Goal: Task Accomplishment & Management: Complete application form

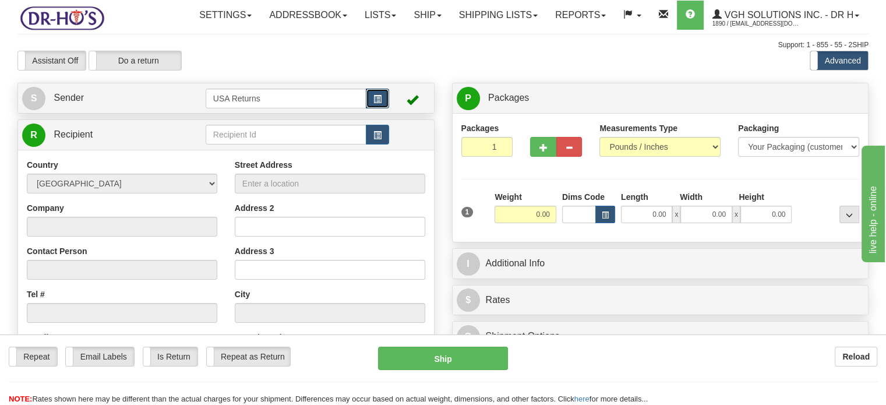
click at [377, 103] on span "button" at bounding box center [377, 99] width 8 height 8
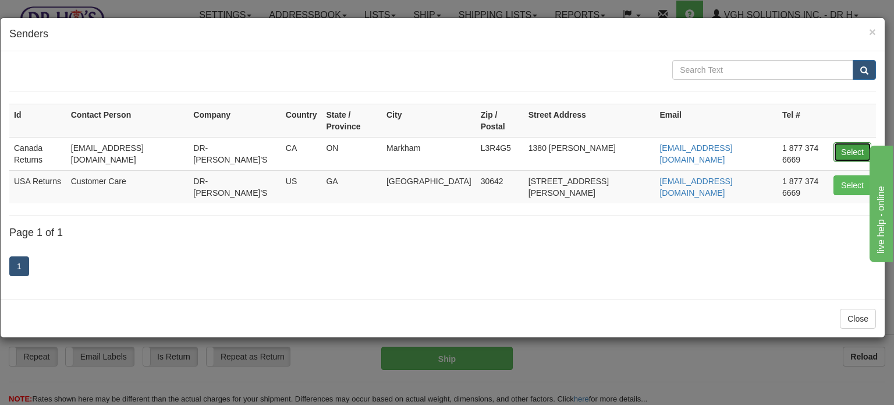
click at [843, 142] on button "Select" at bounding box center [853, 152] width 38 height 20
type input "Canada Returns"
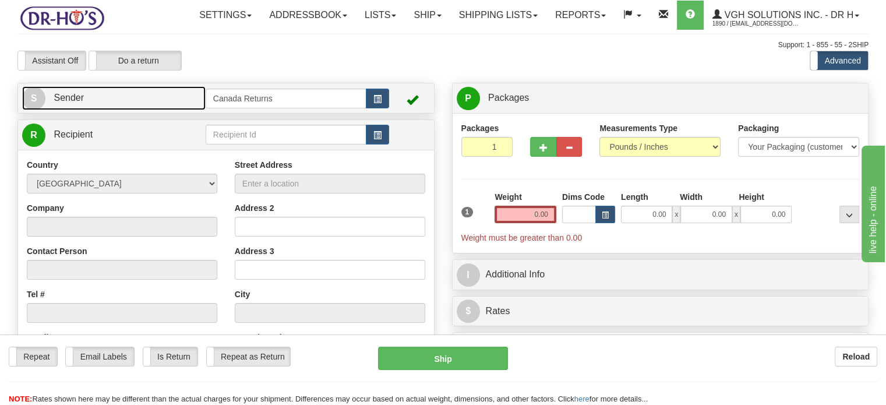
click at [161, 110] on link "S Sender" at bounding box center [113, 98] width 183 height 24
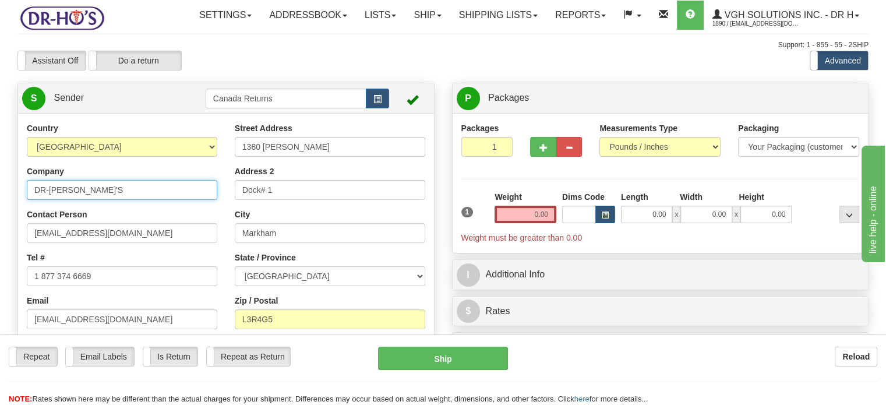
drag, startPoint x: 82, startPoint y: 227, endPoint x: 0, endPoint y: 206, distance: 84.2
paste input "[PERSON_NAME]"
drag, startPoint x: 91, startPoint y: 213, endPoint x: 133, endPoint y: 23, distance: 195.0
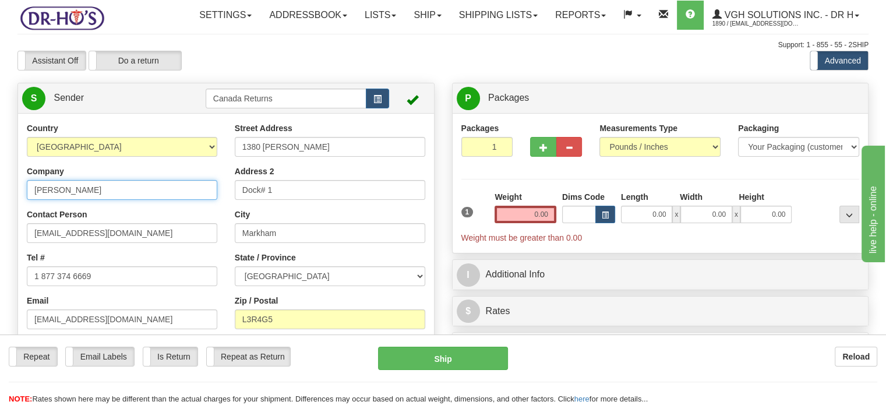
type input "[PERSON_NAME]"
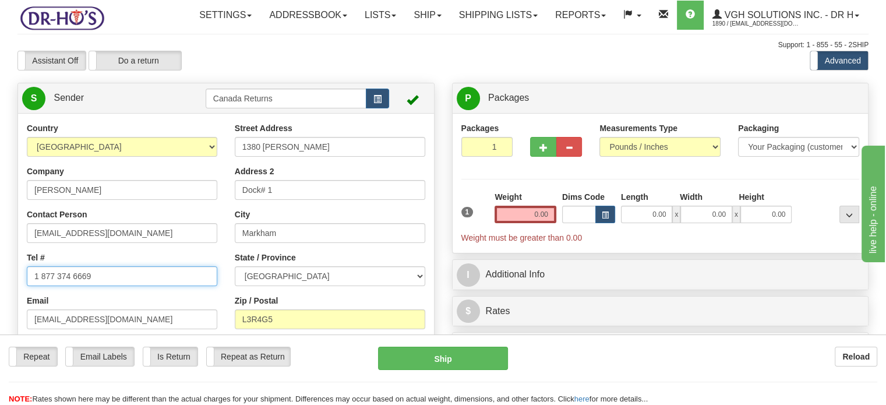
drag, startPoint x: 134, startPoint y: 307, endPoint x: 0, endPoint y: 288, distance: 135.3
paste input "5875216400"
type input "5875216400"
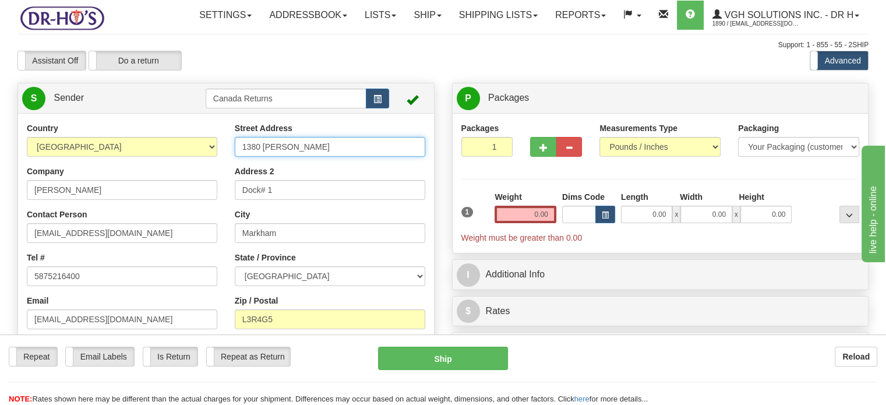
drag, startPoint x: 308, startPoint y: 171, endPoint x: 140, endPoint y: 154, distance: 169.2
click at [144, 151] on div "Country [GEOGRAPHIC_DATA] [GEOGRAPHIC_DATA] [GEOGRAPHIC_DATA] [GEOGRAPHIC_DATA]…" at bounding box center [226, 283] width 416 height 323
paste input "[STREET_ADDRESS]"
click at [242, 157] on input "[STREET_ADDRESS]" at bounding box center [330, 147] width 190 height 20
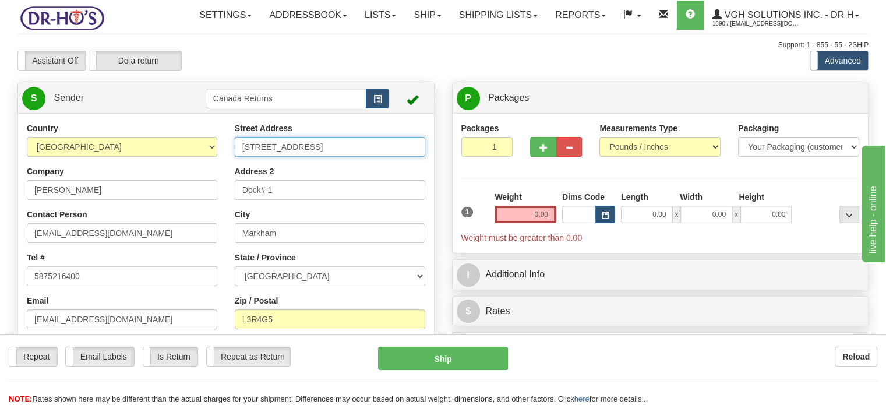
drag, startPoint x: 292, startPoint y: 167, endPoint x: 288, endPoint y: 174, distance: 7.8
click at [288, 157] on input "[STREET_ADDRESS]" at bounding box center [330, 147] width 190 height 20
click at [290, 157] on input "[STREET_ADDRESS]" at bounding box center [330, 147] width 190 height 20
drag, startPoint x: 285, startPoint y: 172, endPoint x: 440, endPoint y: 183, distance: 155.3
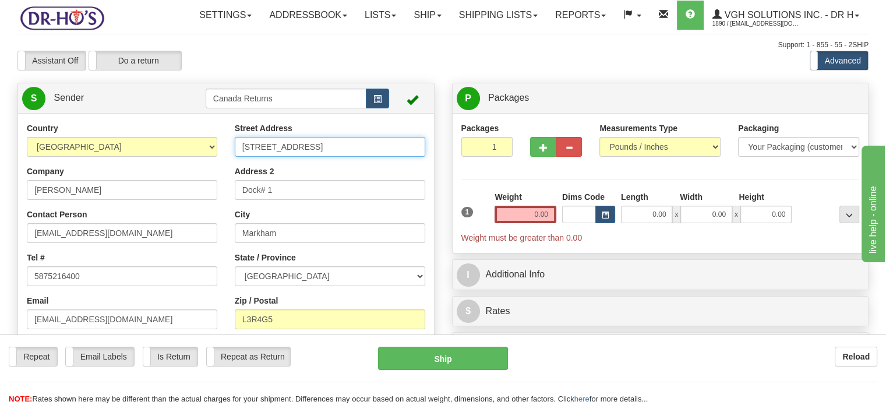
click at [434, 182] on div "Country [GEOGRAPHIC_DATA] [GEOGRAPHIC_DATA] [GEOGRAPHIC_DATA] [GEOGRAPHIC_DATA]…" at bounding box center [226, 283] width 416 height 323
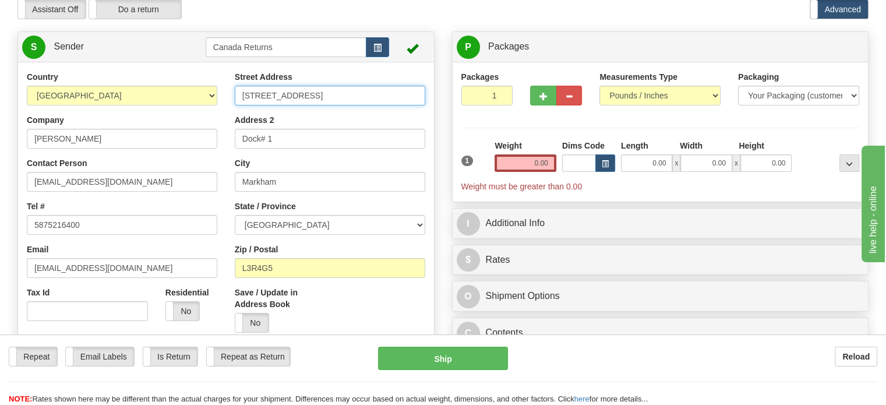
scroll to position [116, 0]
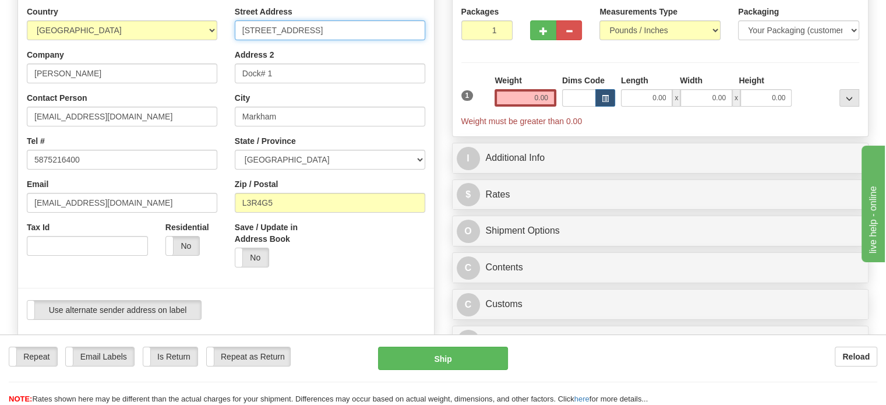
type input "[STREET_ADDRESS]"
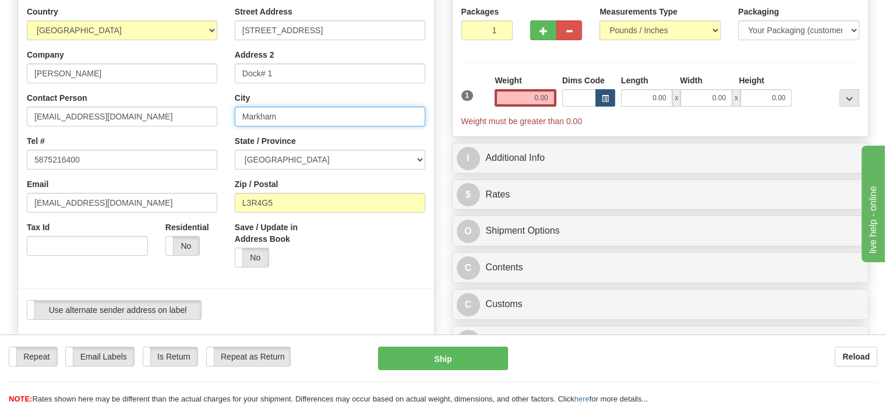
drag, startPoint x: 316, startPoint y: 136, endPoint x: 208, endPoint y: 133, distance: 107.2
click at [211, 133] on div "Country [GEOGRAPHIC_DATA] [GEOGRAPHIC_DATA] [GEOGRAPHIC_DATA] [GEOGRAPHIC_DATA]…" at bounding box center [226, 167] width 416 height 323
paste input "[GEOGRAPHIC_DATA]"
drag, startPoint x: 281, startPoint y: 141, endPoint x: 397, endPoint y: 146, distance: 116.6
click at [397, 126] on input "[GEOGRAPHIC_DATA]" at bounding box center [330, 117] width 190 height 20
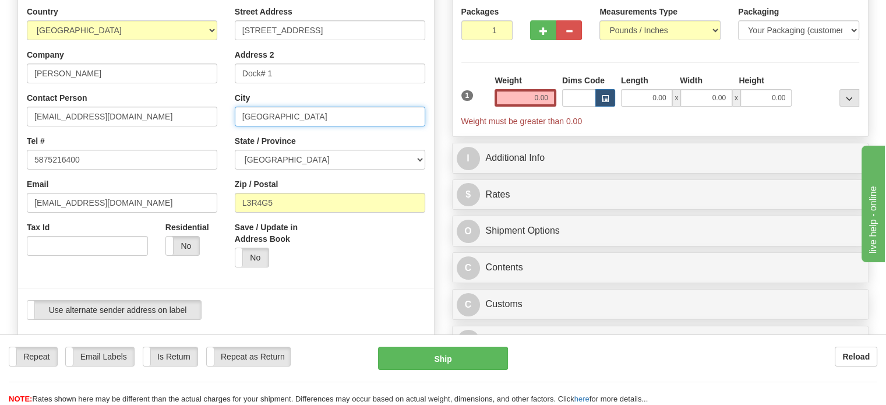
type input "[GEOGRAPHIC_DATA]"
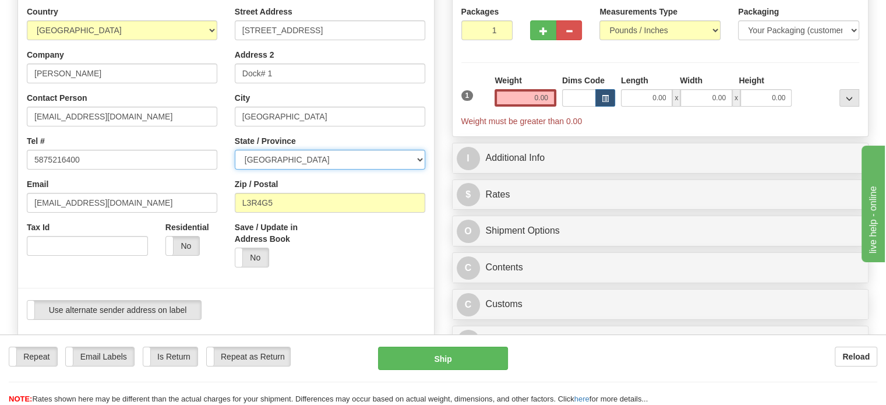
click at [419, 169] on select "[GEOGRAPHIC_DATA] [GEOGRAPHIC_DATA] [GEOGRAPHIC_DATA] [GEOGRAPHIC_DATA] [GEOGRA…" at bounding box center [330, 160] width 190 height 20
select select "AB"
click at [235, 169] on select "[GEOGRAPHIC_DATA] [GEOGRAPHIC_DATA] [GEOGRAPHIC_DATA] [GEOGRAPHIC_DATA] [GEOGRA…" at bounding box center [330, 160] width 190 height 20
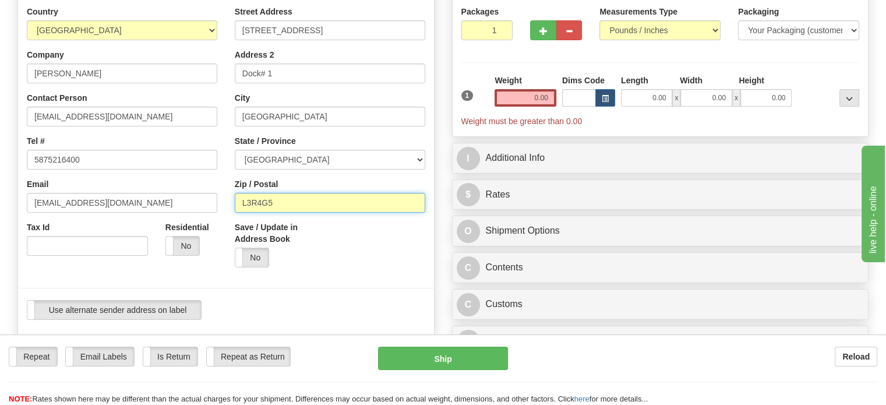
drag, startPoint x: 257, startPoint y: 229, endPoint x: 207, endPoint y: 225, distance: 50.2
click at [230, 227] on div "Street Address [STREET_ADDRESS] Address 2 Dock# 1 City [GEOGRAPHIC_DATA] State …" at bounding box center [330, 141] width 208 height 270
paste input "[GEOGRAPHIC_DATA], T6M0S7 [GEOGRAPHIC_DATA]"
click at [275, 213] on input "[GEOGRAPHIC_DATA], T6M0S7 [GEOGRAPHIC_DATA]" at bounding box center [330, 203] width 190 height 20
click at [270, 213] on input "[GEOGRAPHIC_DATA], T6M0S7 [GEOGRAPHIC_DATA]" at bounding box center [330, 203] width 190 height 20
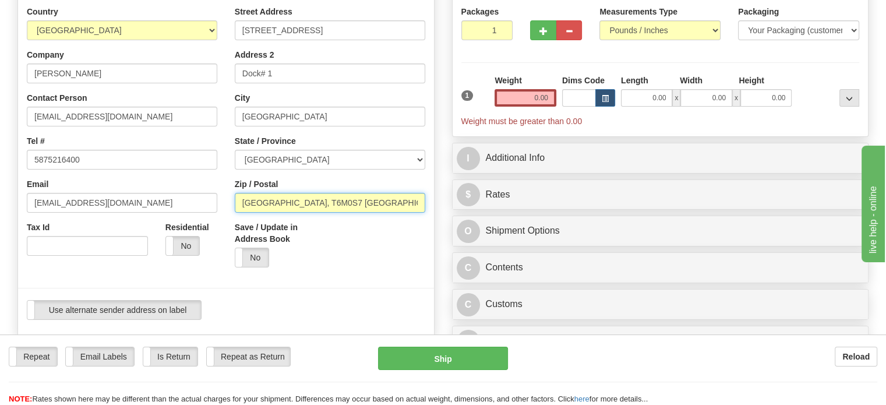
click at [271, 213] on input "[GEOGRAPHIC_DATA], T6M0S7 [GEOGRAPHIC_DATA]" at bounding box center [330, 203] width 190 height 20
click at [352, 213] on input "T6M0S7 [GEOGRAPHIC_DATA]" at bounding box center [330, 203] width 190 height 20
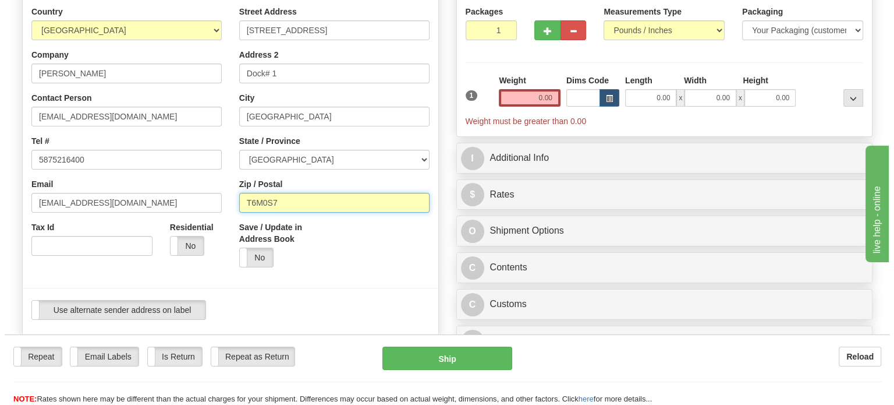
scroll to position [233, 0]
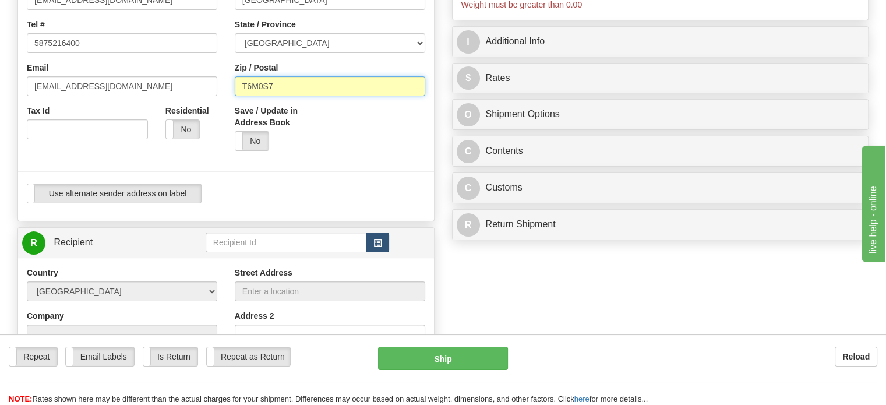
type input "T6M0S7"
click at [380, 247] on span "button" at bounding box center [377, 243] width 8 height 8
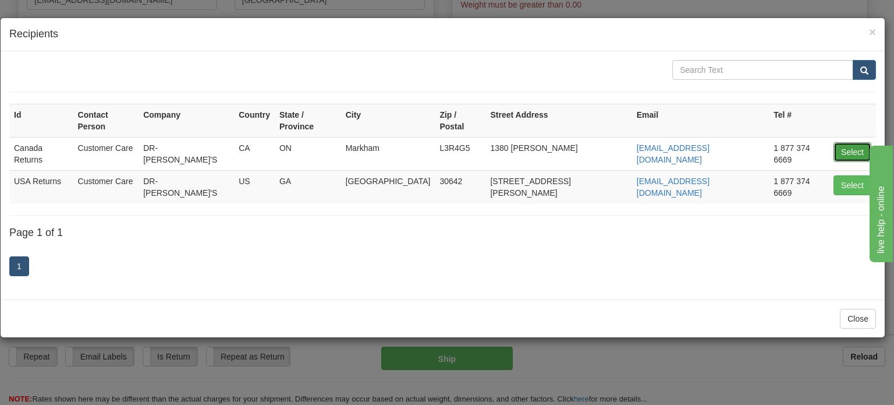
click at [850, 142] on button "Select" at bounding box center [853, 152] width 38 height 20
type input "Canada Returns"
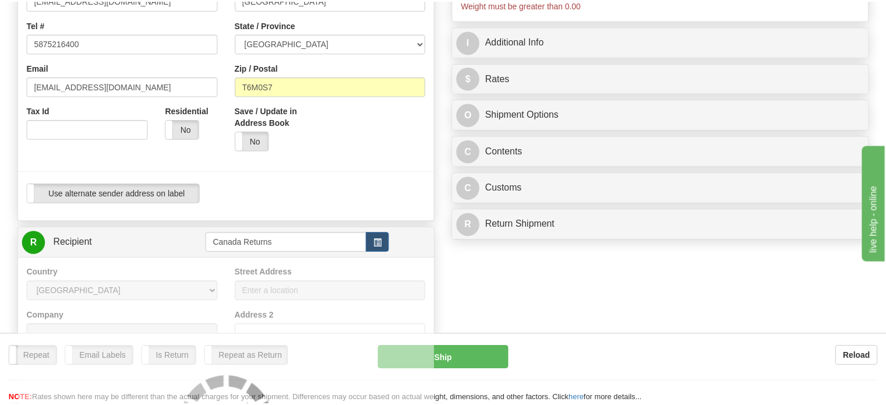
scroll to position [232, 0]
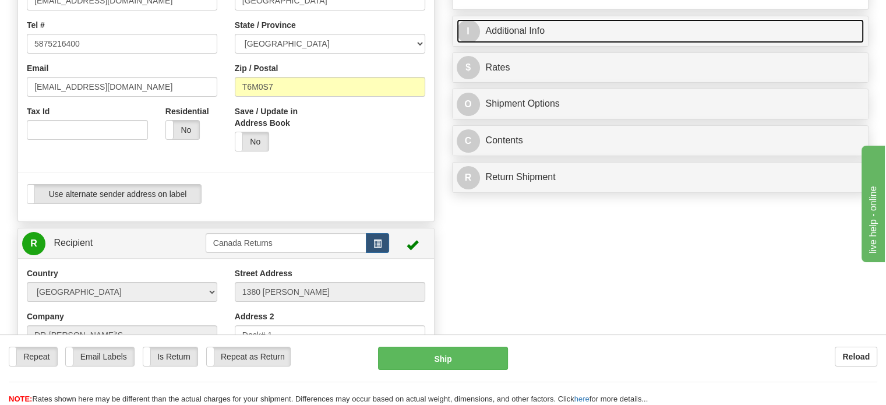
type input "1.00"
click at [618, 43] on link "I Additional Info" at bounding box center [661, 31] width 408 height 24
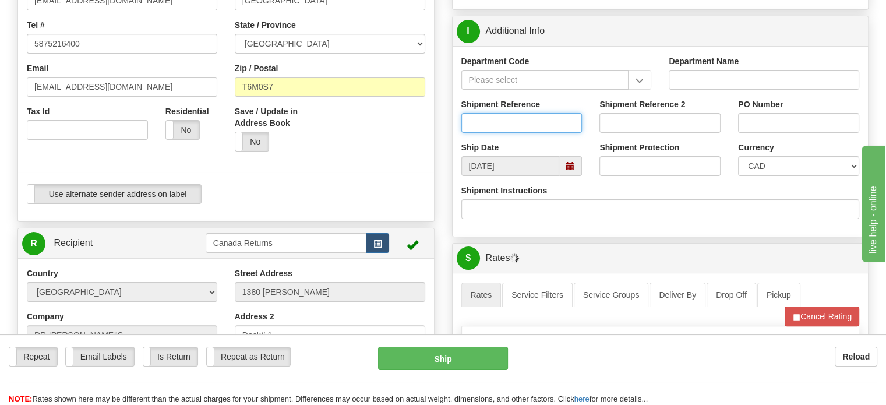
click at [505, 133] on input "Shipment Reference" at bounding box center [521, 123] width 121 height 20
paste input "1197860"
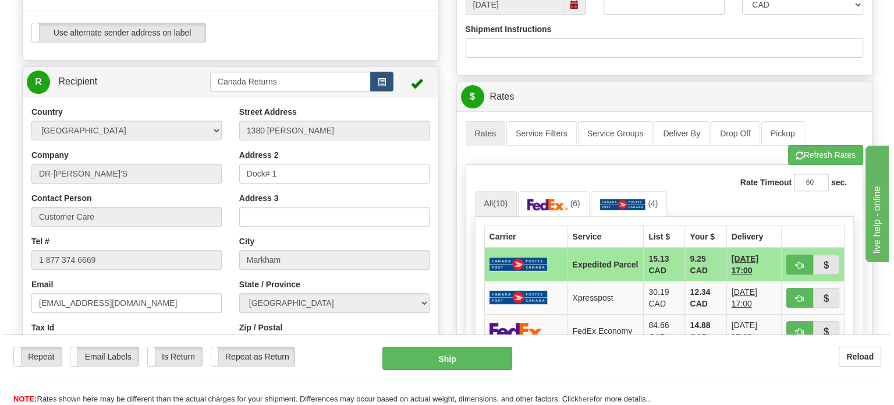
scroll to position [465, 0]
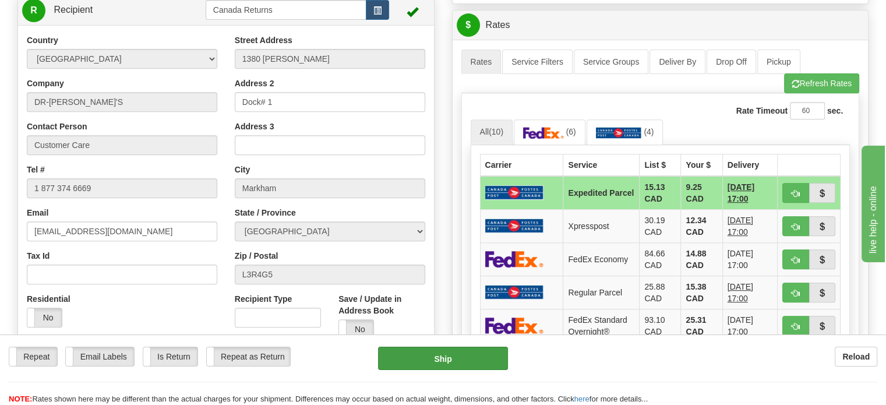
type input "1197860"
click at [451, 354] on button "Ship" at bounding box center [443, 357] width 130 height 23
type input "DOM.EP"
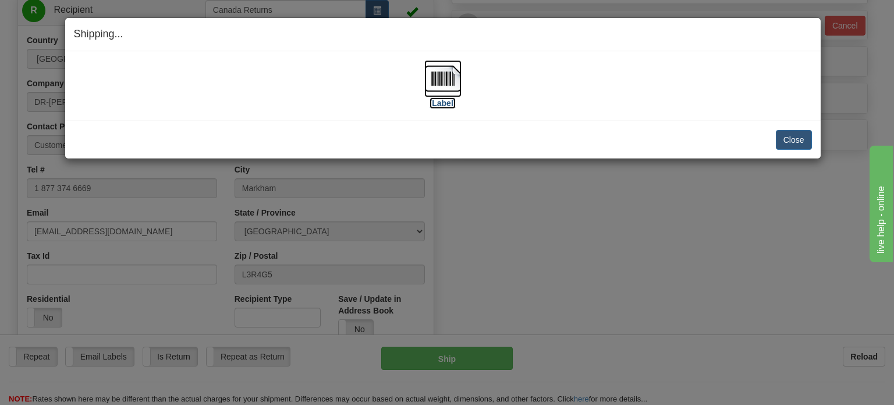
click at [438, 76] on img at bounding box center [442, 78] width 37 height 37
